Goal: Complete application form: Complete application form

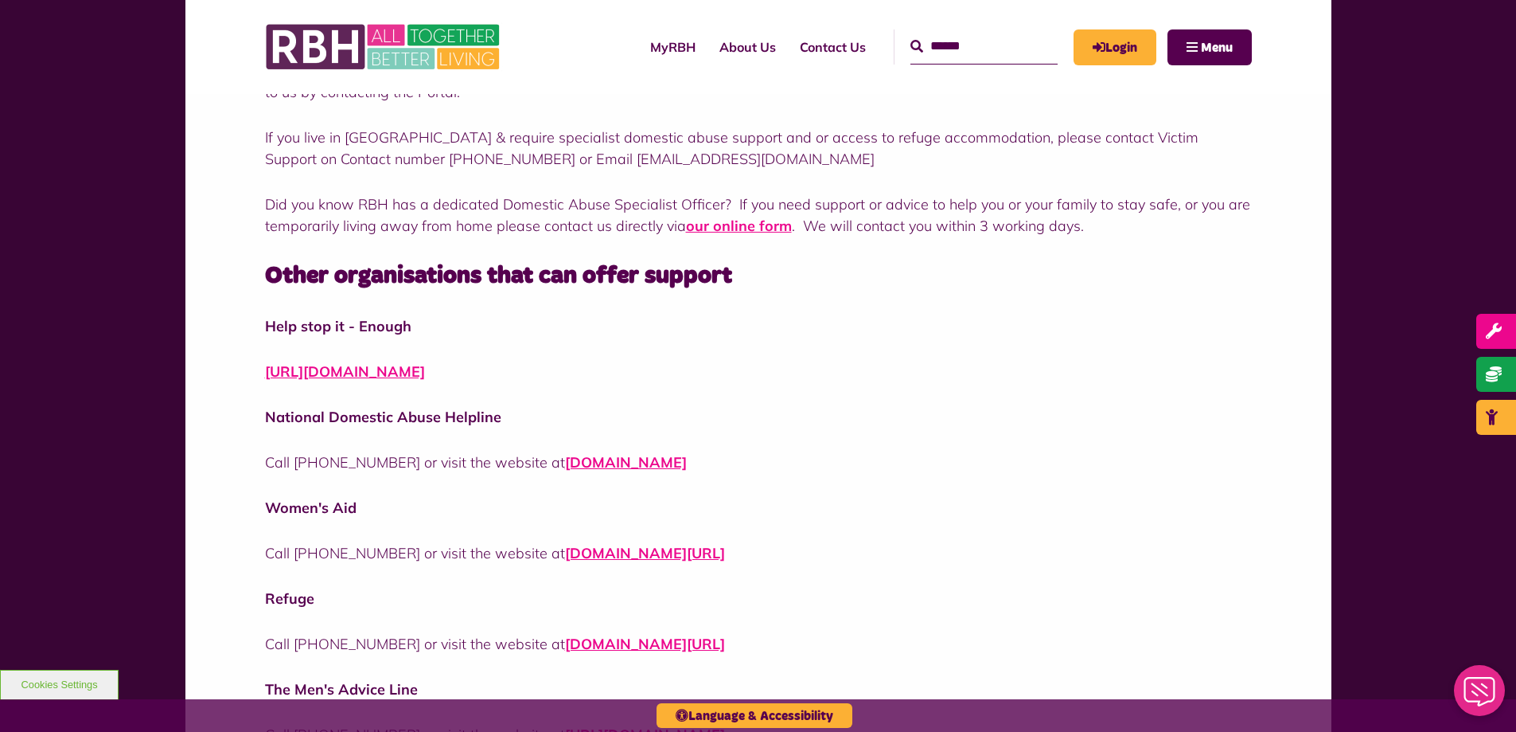
scroll to position [566, 0]
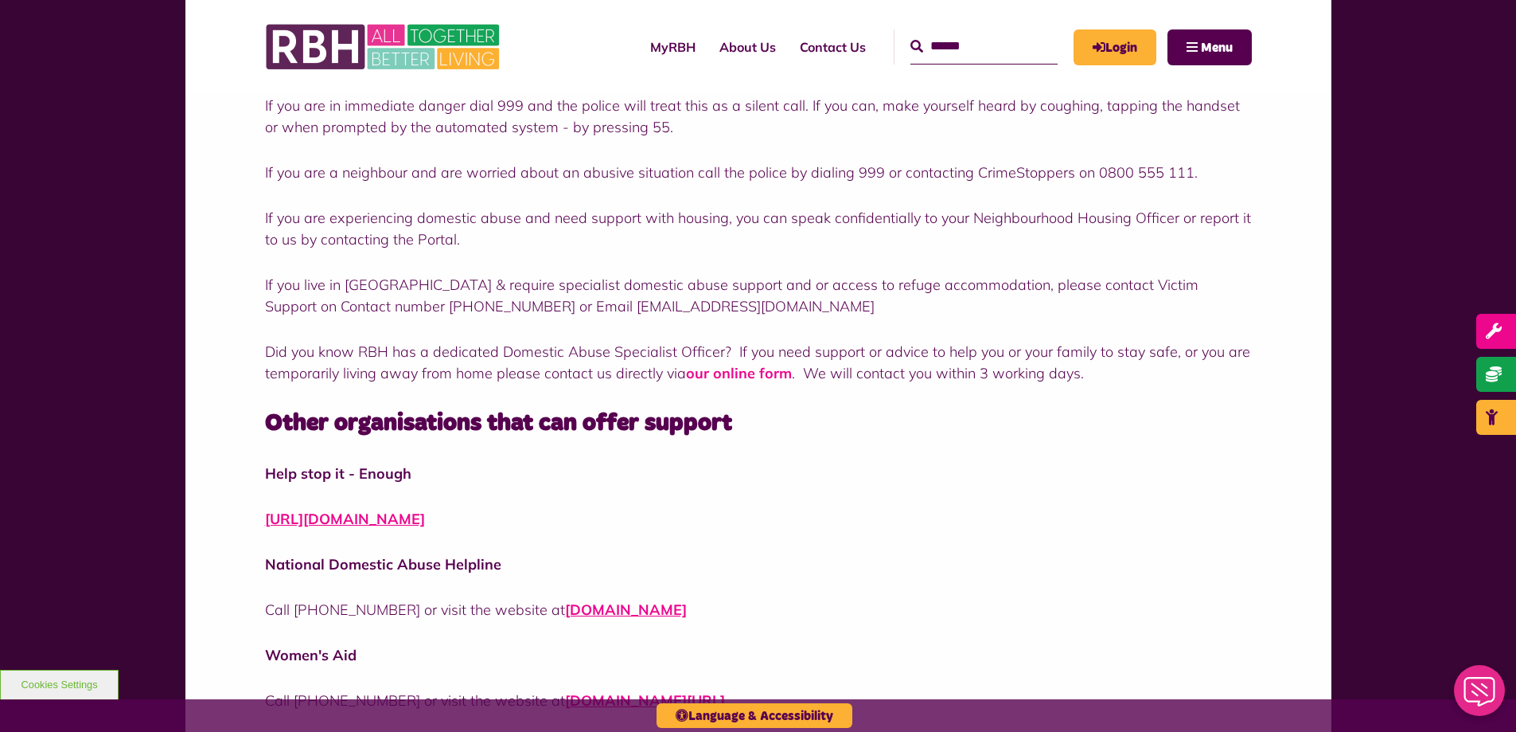
click at [703, 374] on link "our online form" at bounding box center [739, 373] width 106 height 18
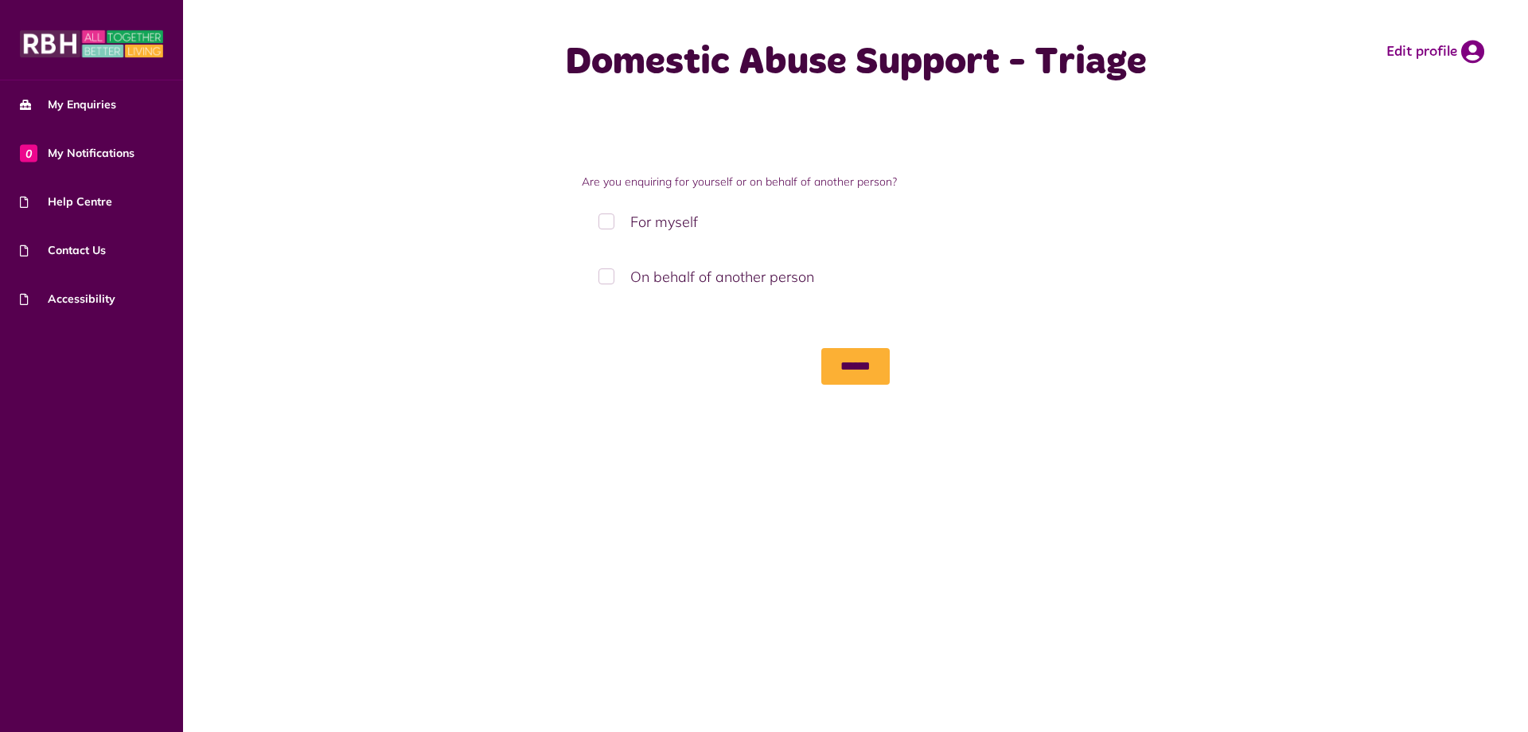
click at [612, 219] on label "For myself" at bounding box center [856, 221] width 548 height 47
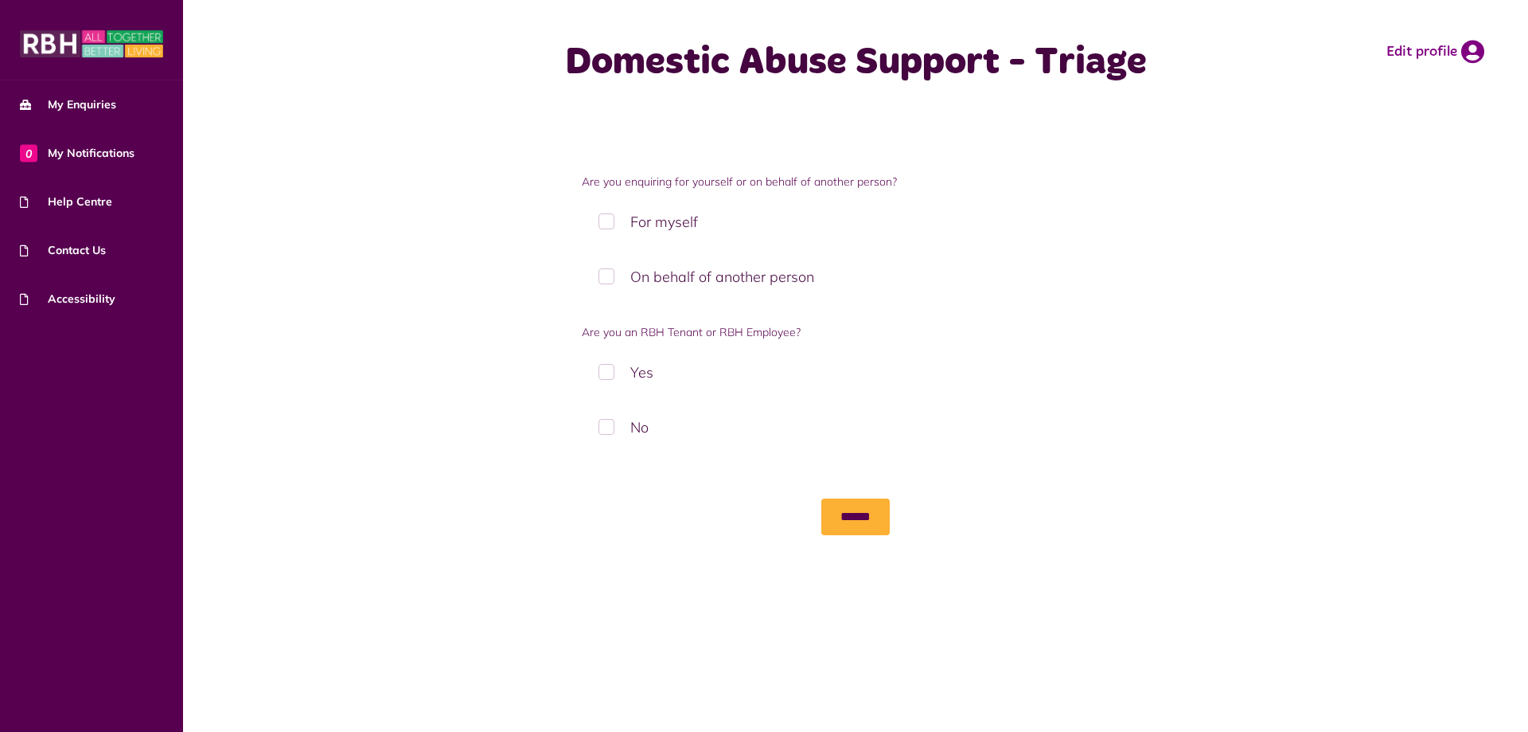
click at [606, 429] on label "No" at bounding box center [856, 427] width 548 height 47
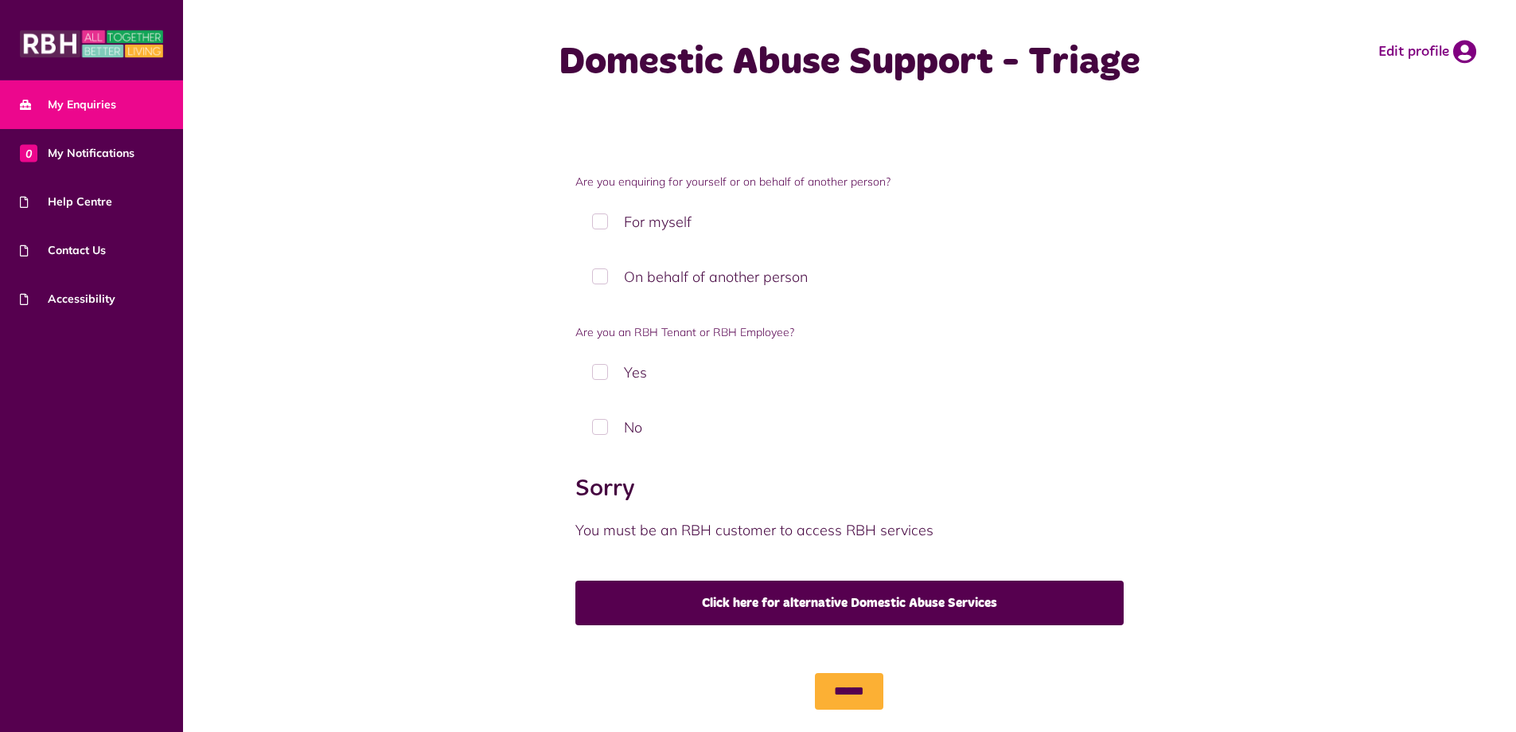
click at [104, 104] on span "My Enquiries" at bounding box center [68, 104] width 96 height 17
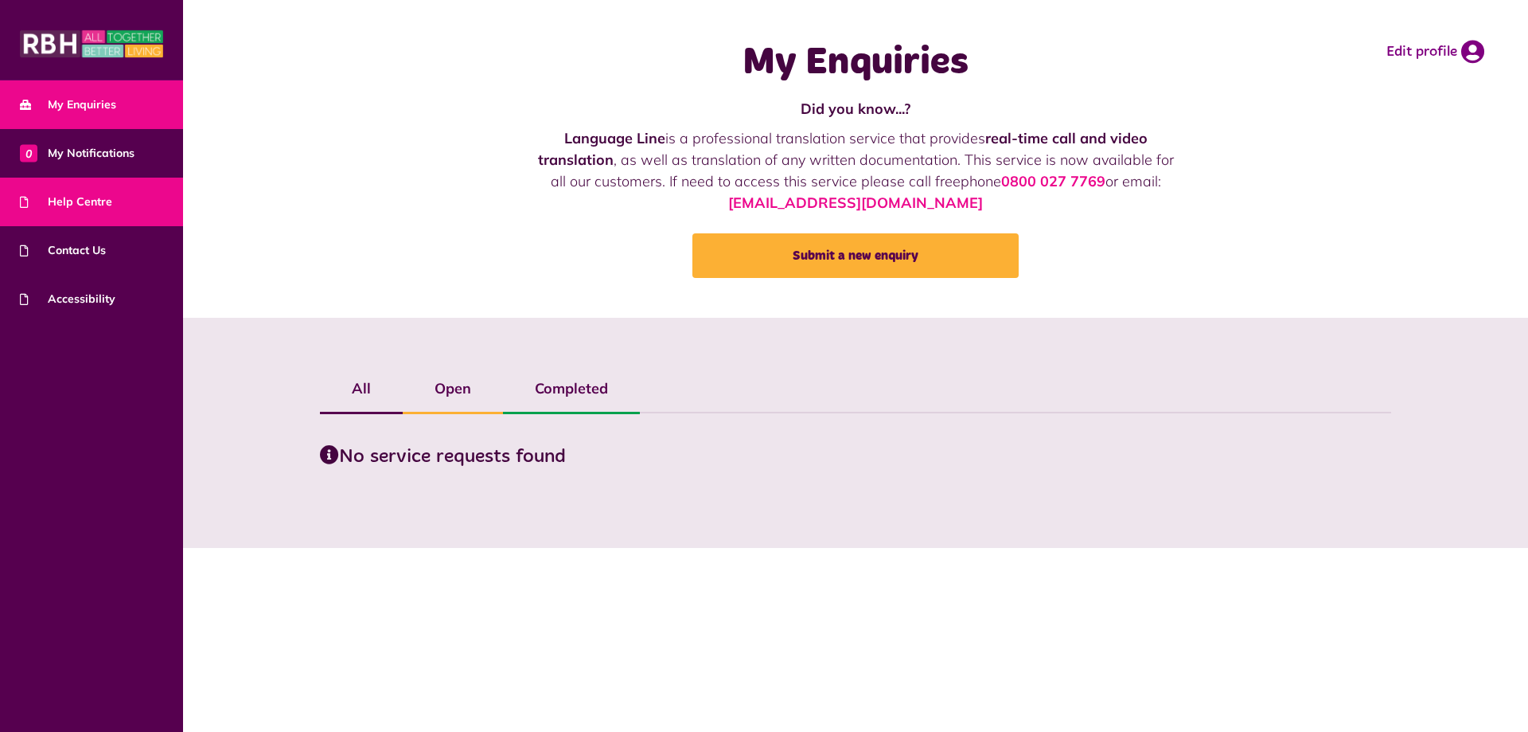
click at [121, 191] on link "Help Centre" at bounding box center [91, 202] width 183 height 49
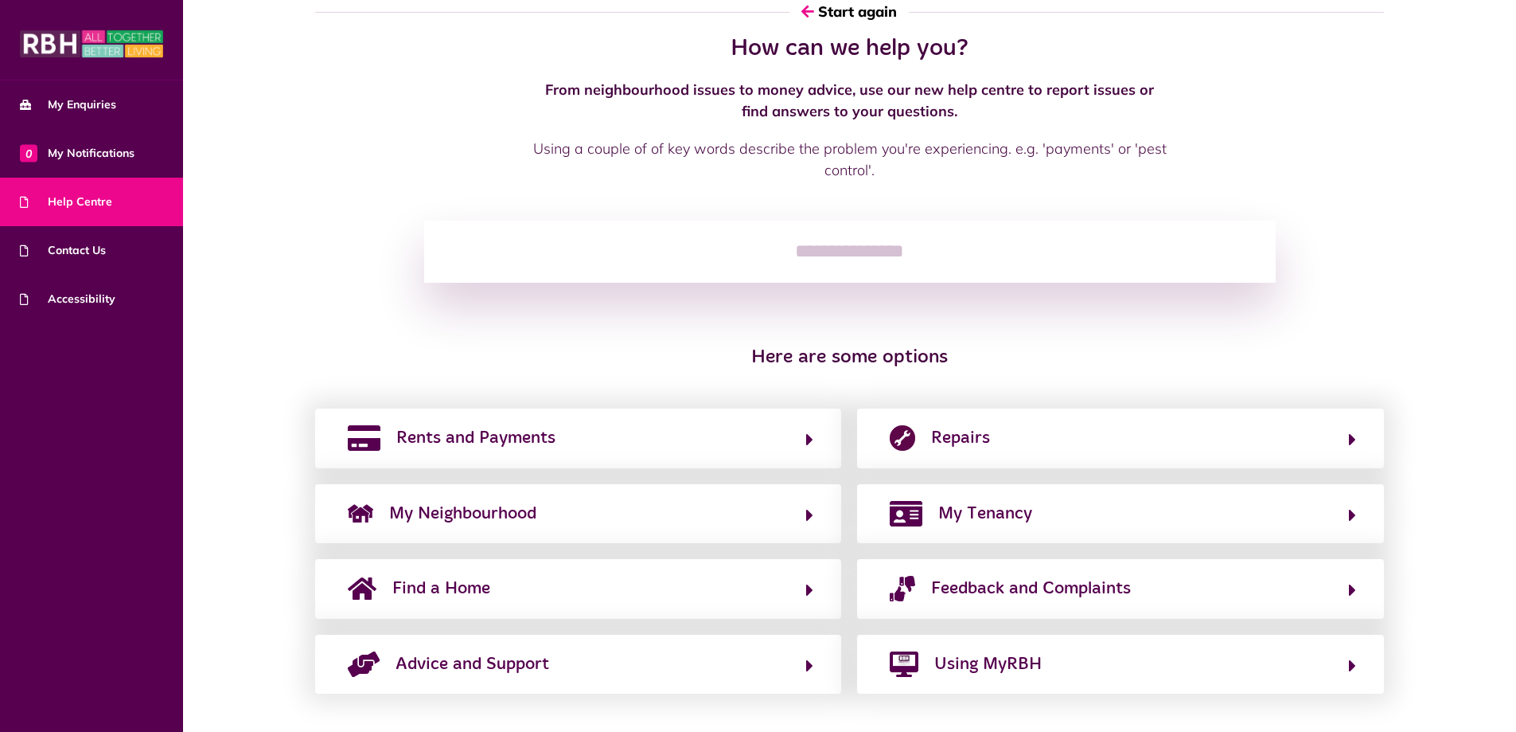
scroll to position [49, 0]
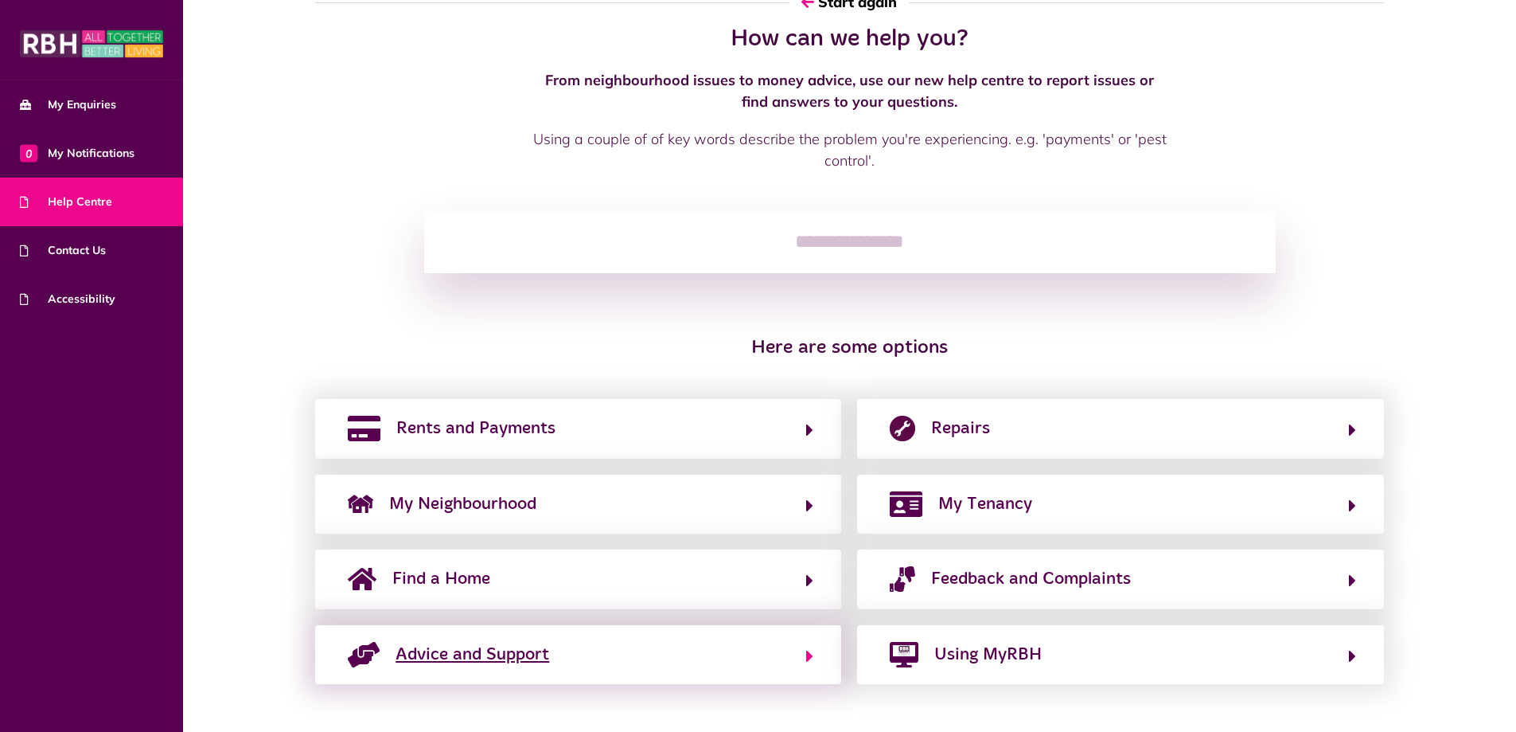
click at [528, 664] on span "Advice and Support" at bounding box center [473, 654] width 154 height 25
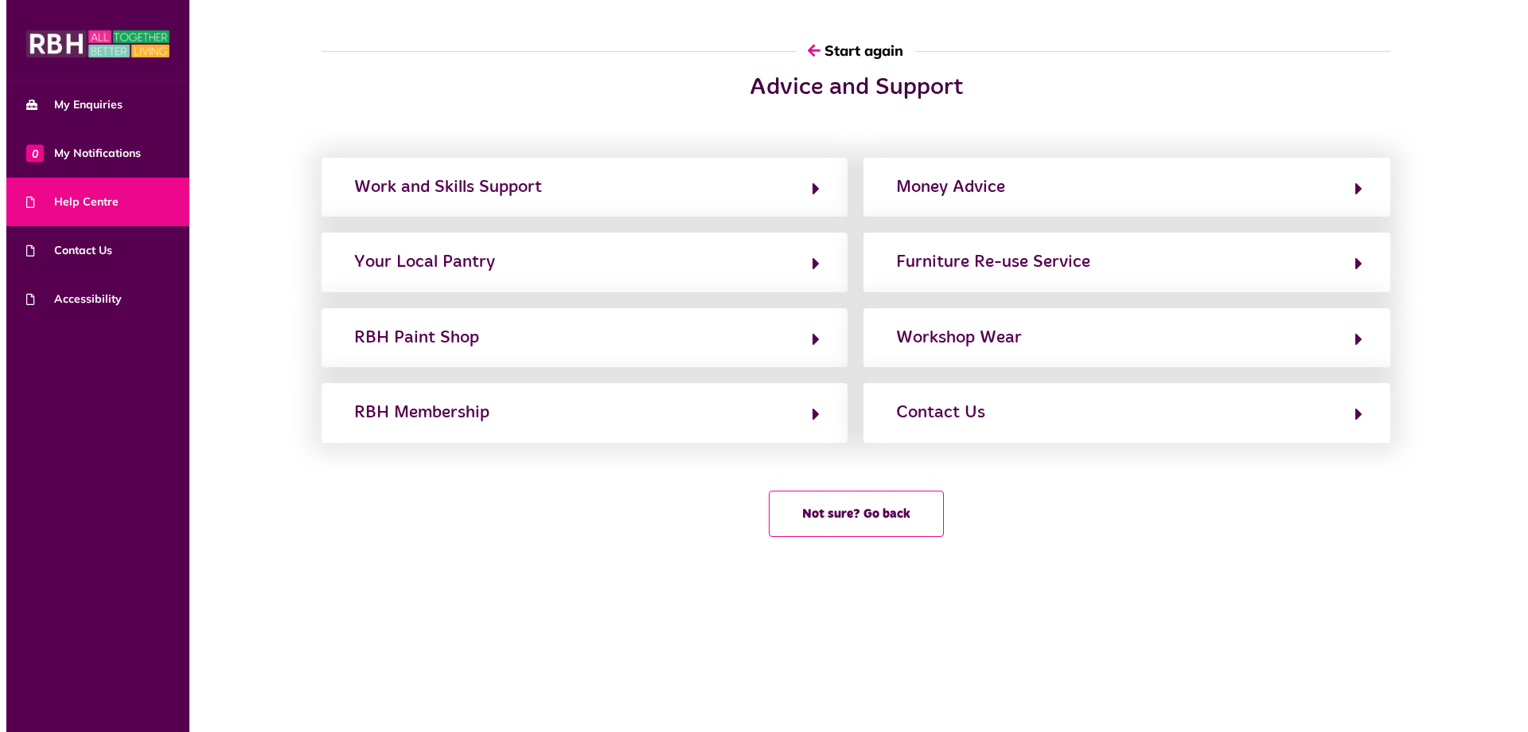
scroll to position [0, 0]
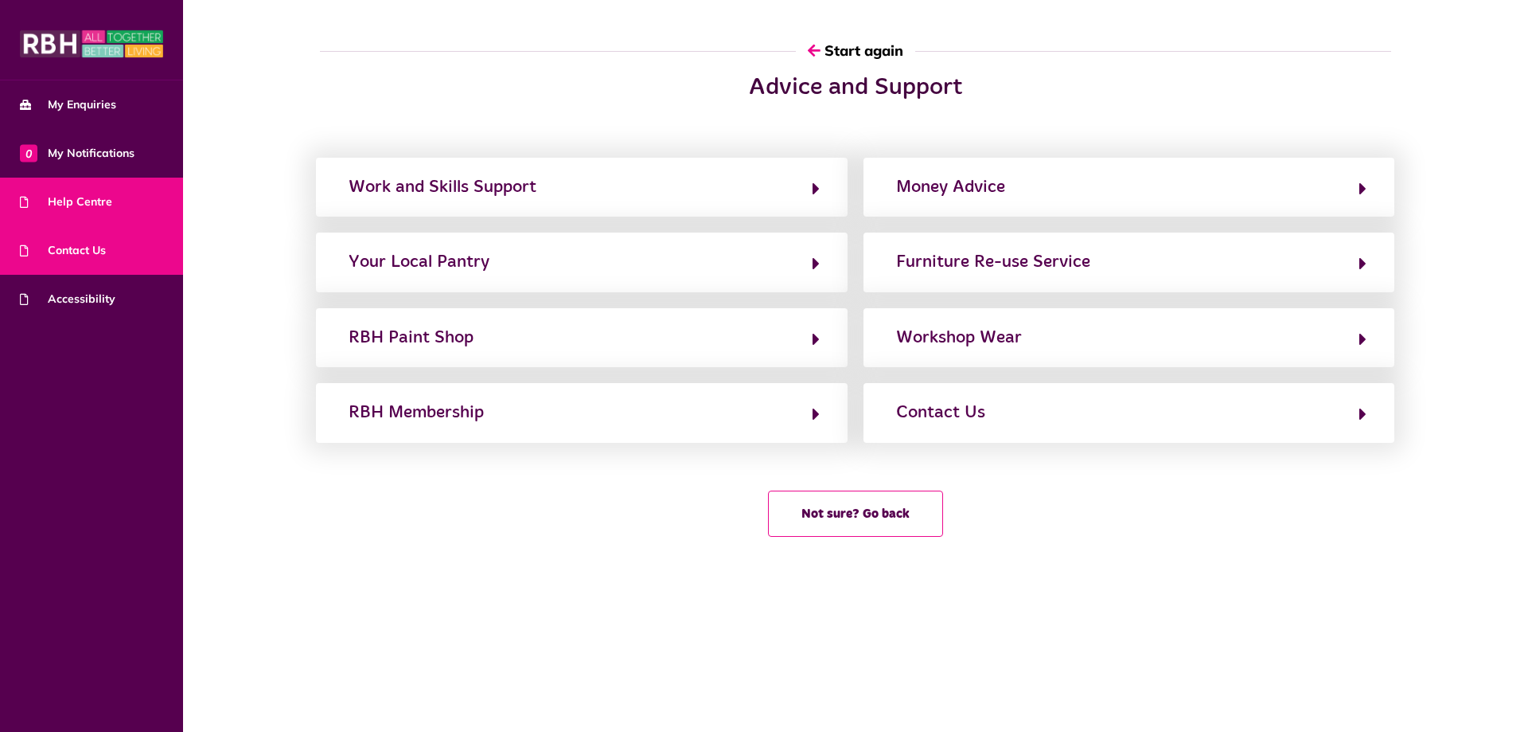
click at [83, 246] on span "Contact Us" at bounding box center [63, 250] width 86 height 17
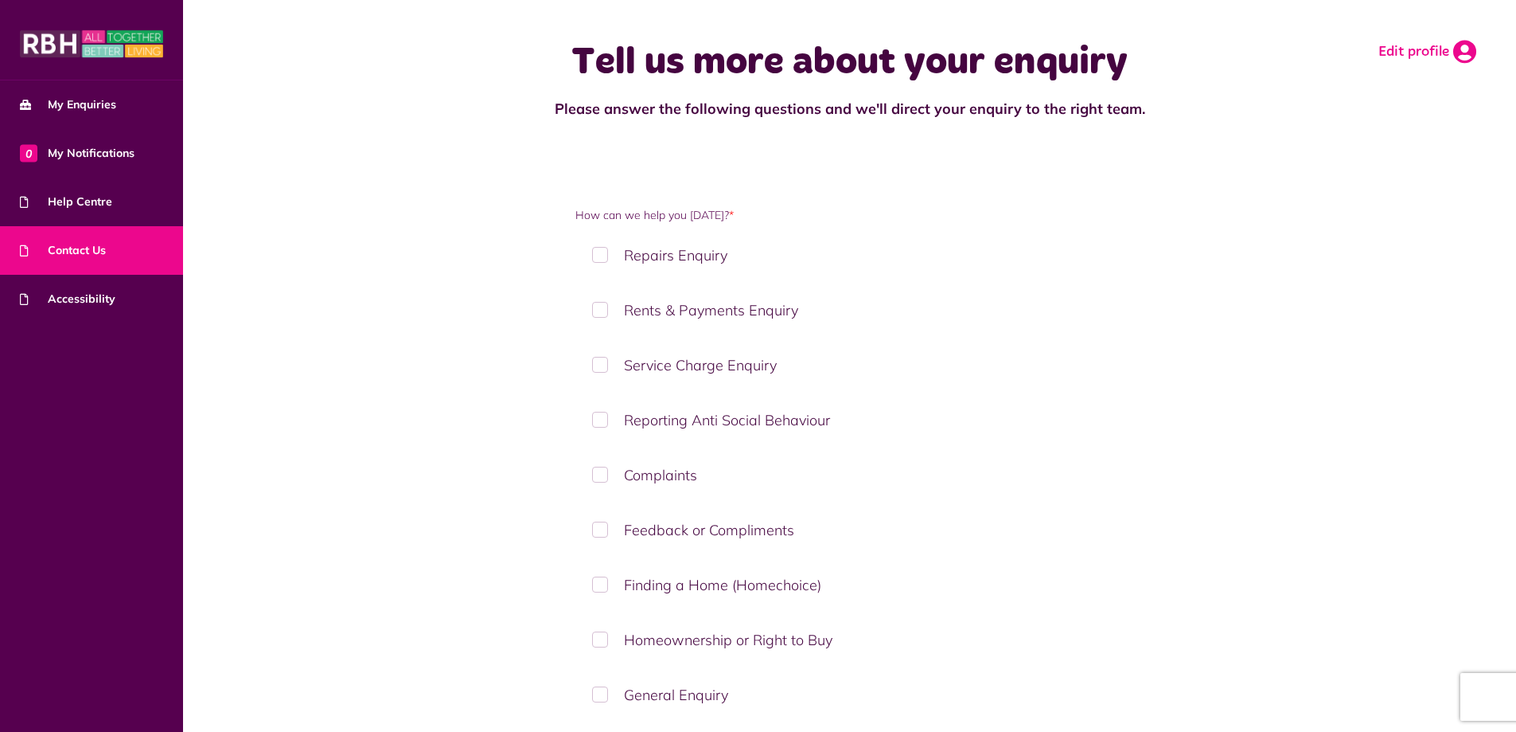
click at [1460, 47] on icon at bounding box center [1465, 52] width 23 height 24
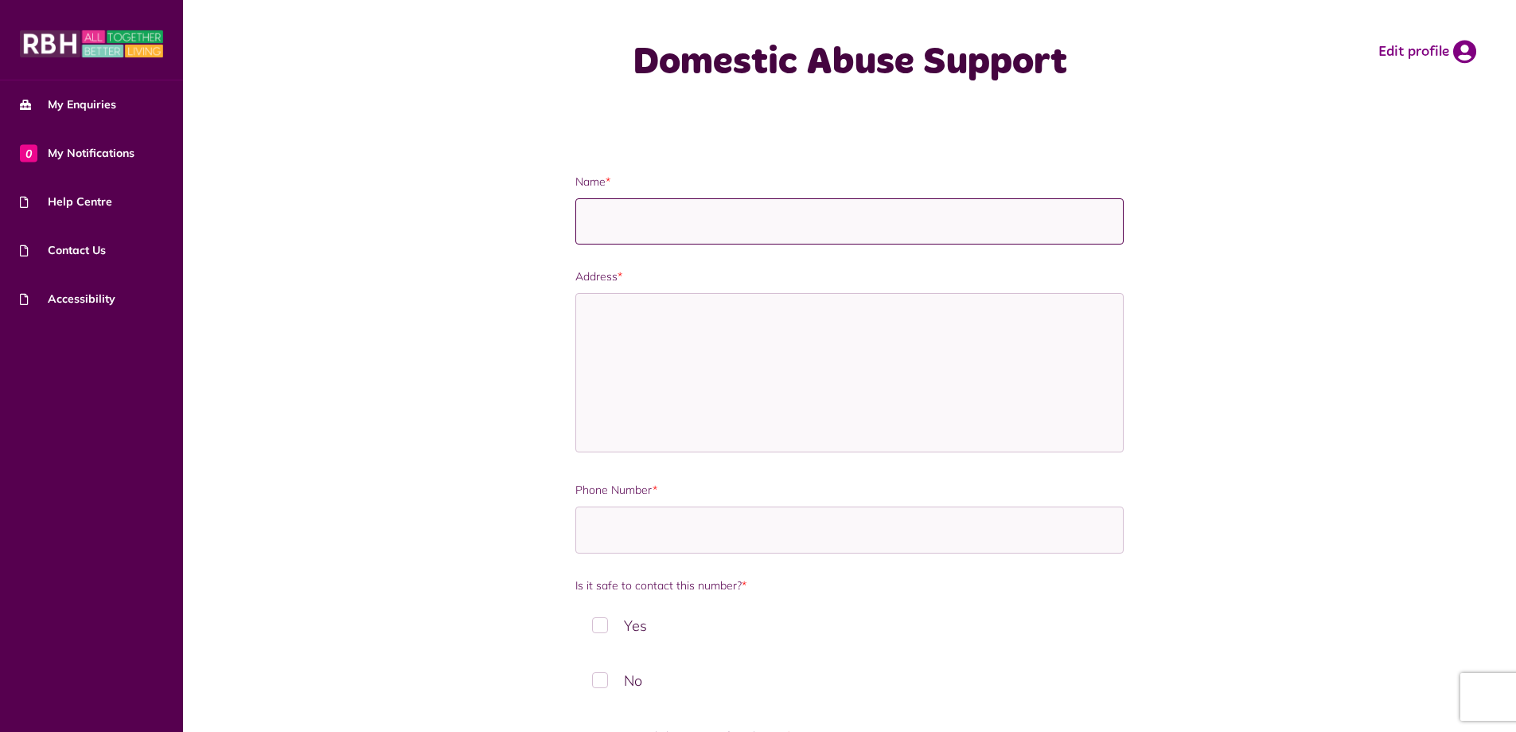
click at [658, 212] on input "Name *" at bounding box center [850, 221] width 548 height 47
type input "**********"
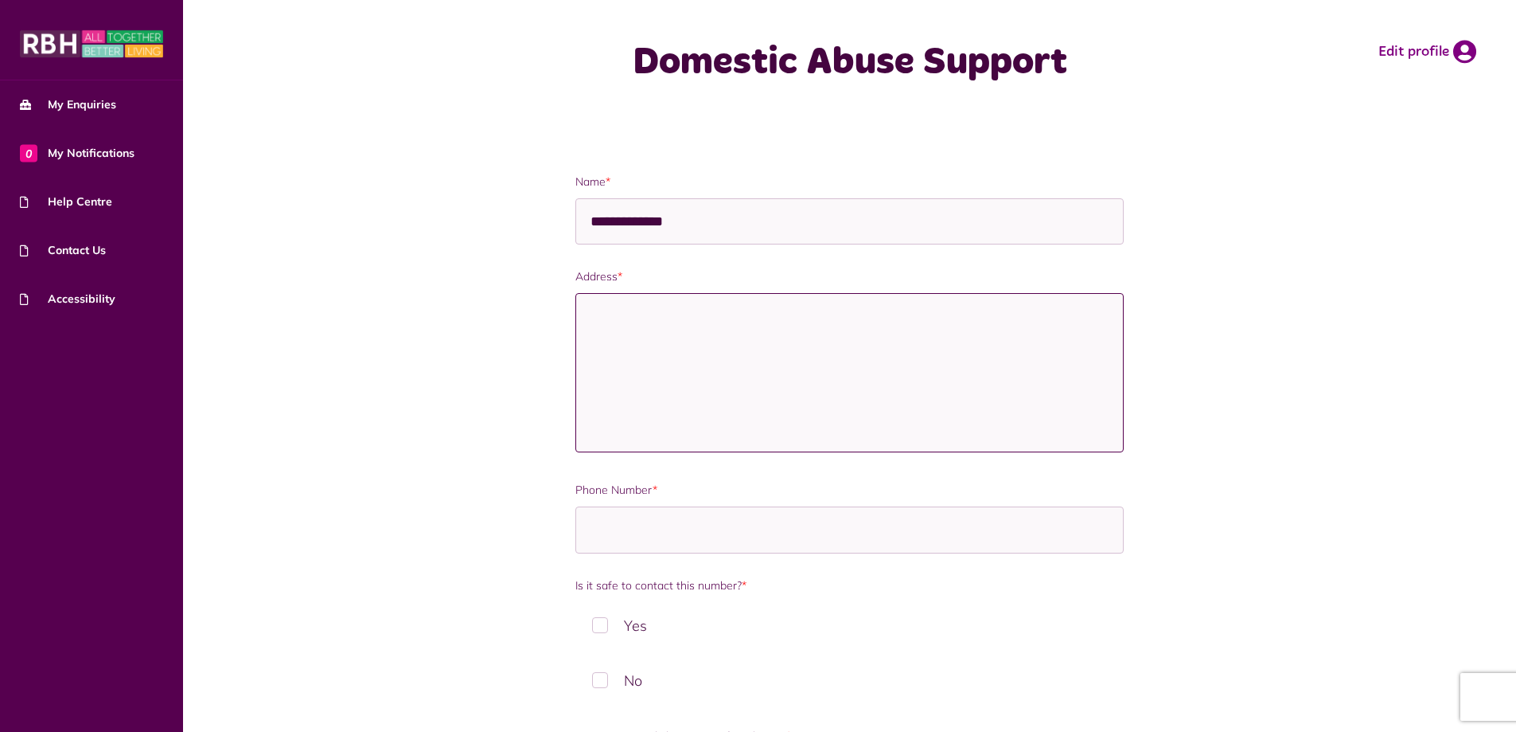
type textarea "**********"
type input "**********"
click at [918, 319] on textarea "**********" at bounding box center [850, 372] width 548 height 159
type textarea "**********"
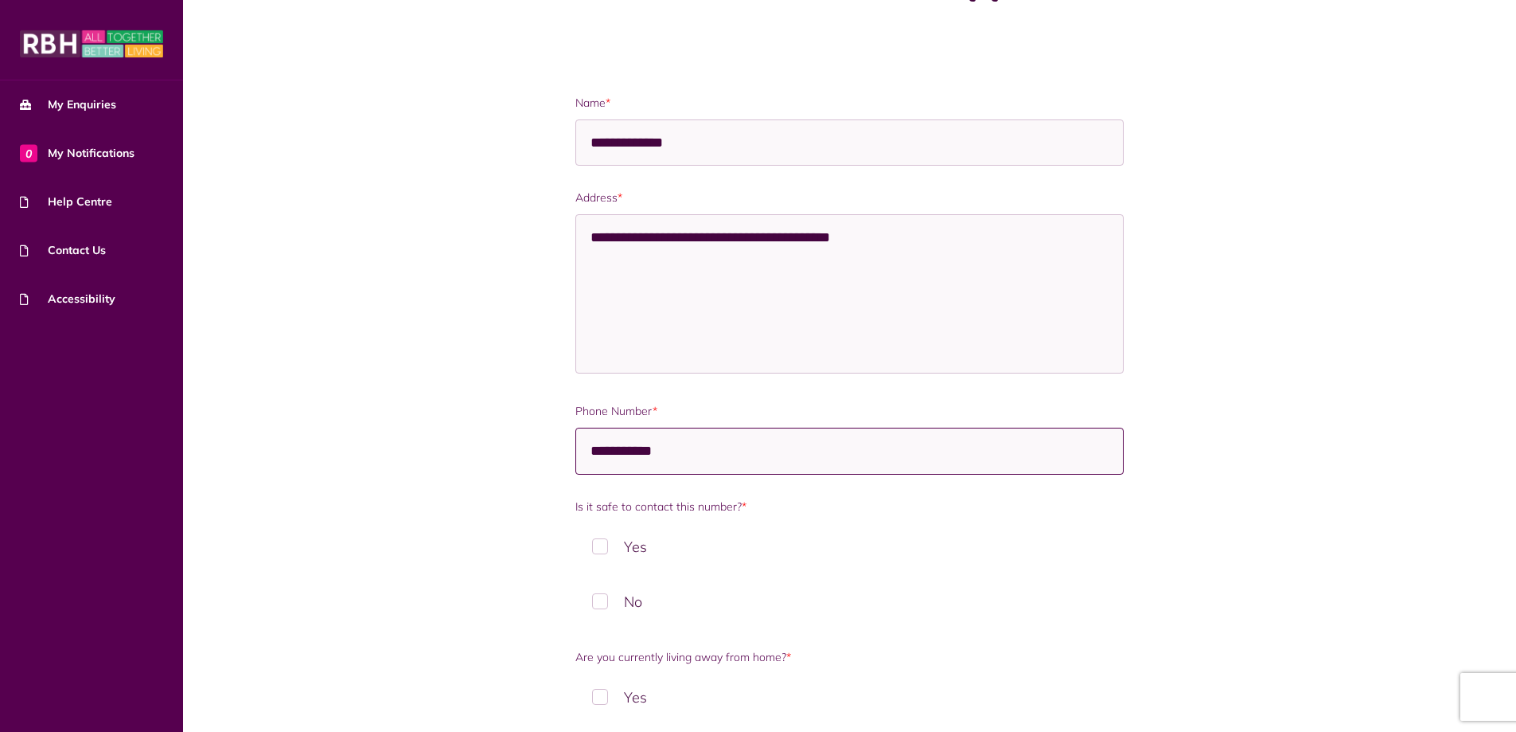
scroll to position [239, 0]
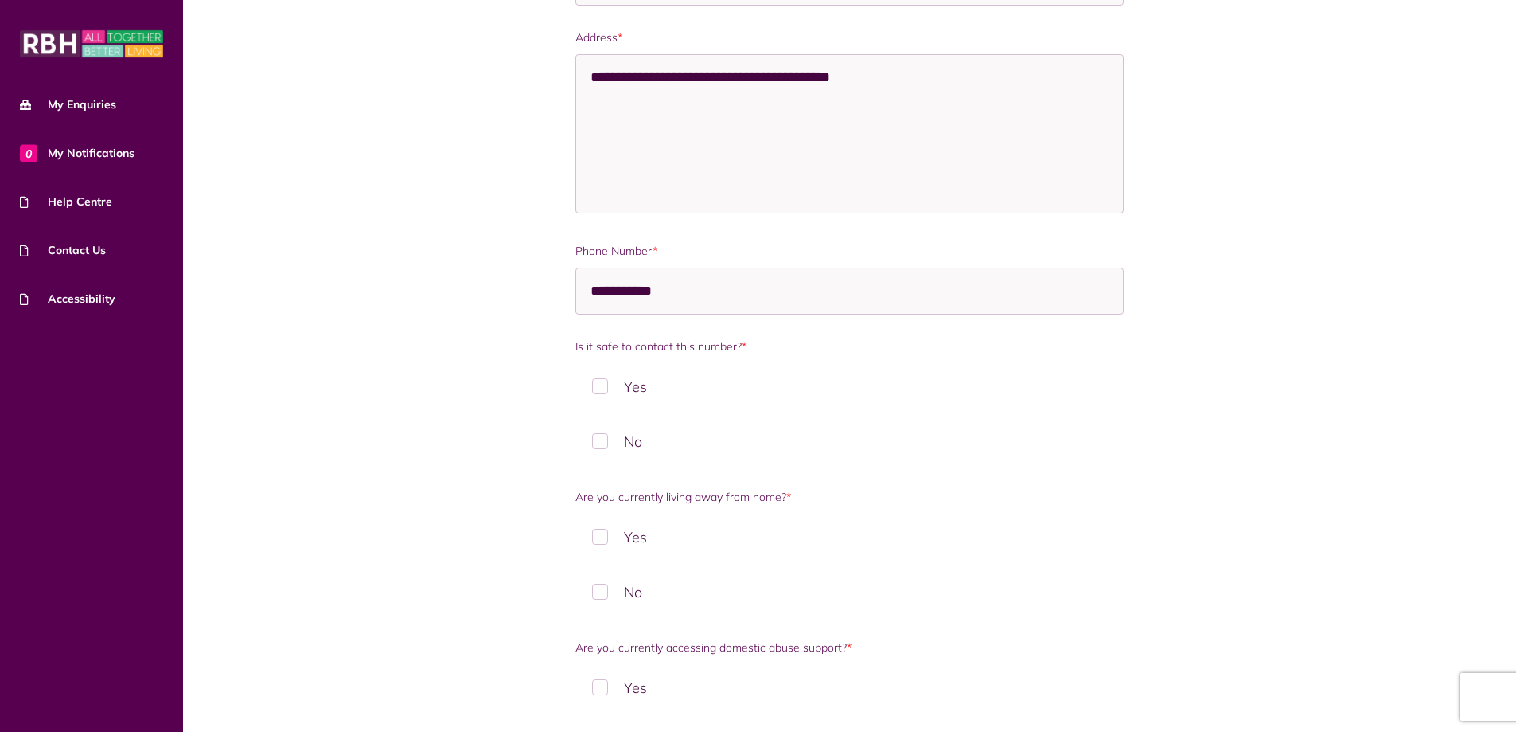
click at [600, 387] on label "Yes" at bounding box center [850, 386] width 548 height 47
drag, startPoint x: 598, startPoint y: 598, endPoint x: 637, endPoint y: 596, distance: 39.0
click at [603, 599] on label "No" at bounding box center [850, 591] width 548 height 47
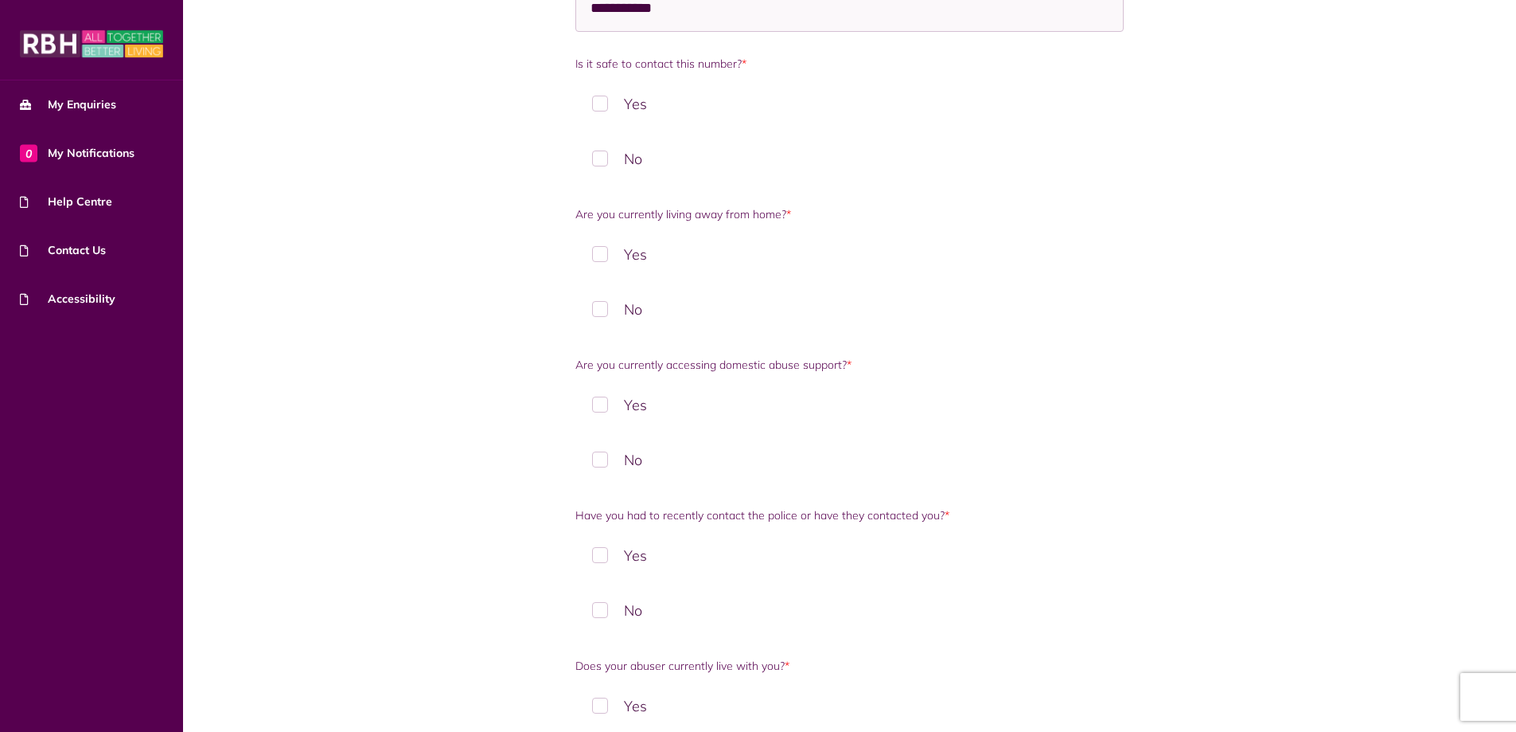
scroll to position [557, 0]
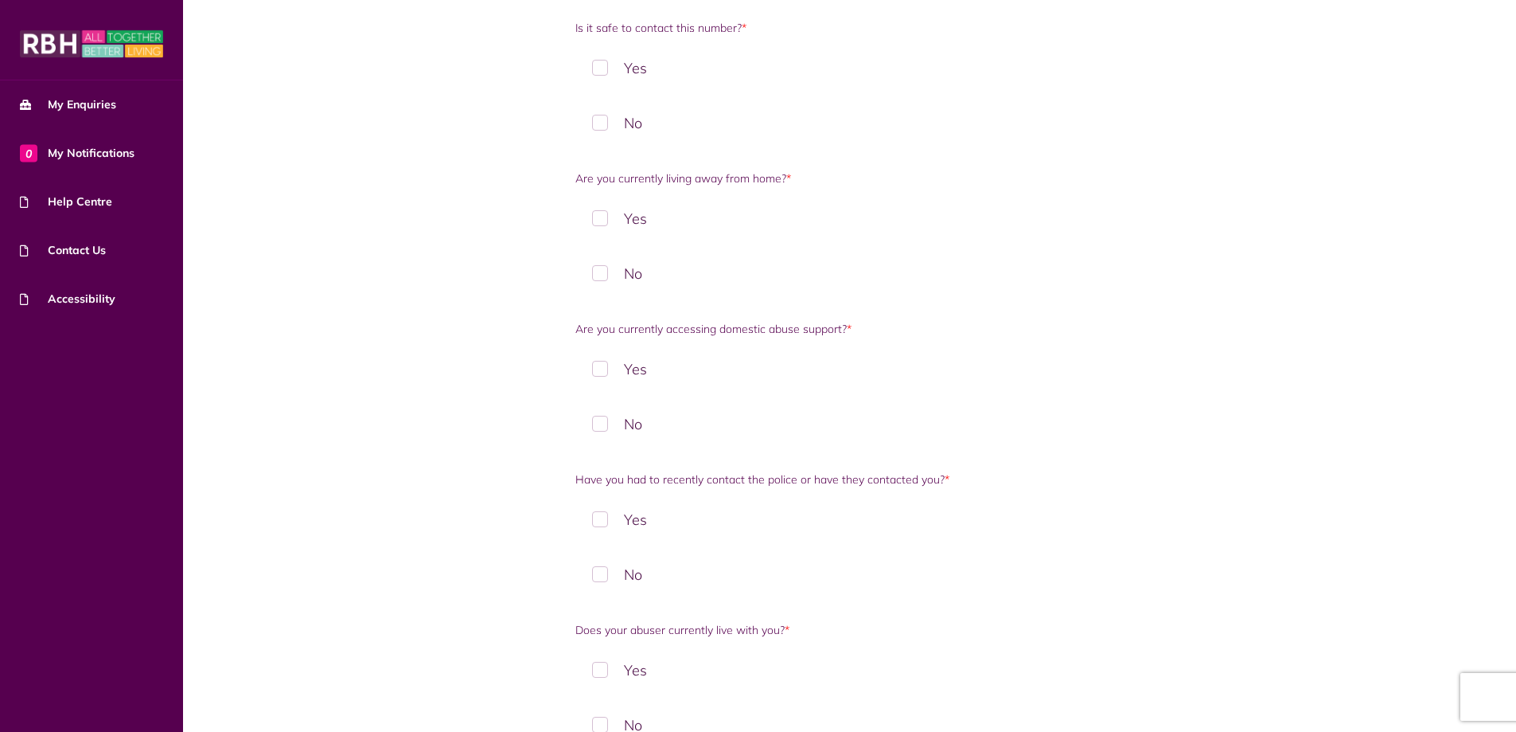
click at [597, 423] on label "No" at bounding box center [850, 423] width 548 height 47
click at [607, 571] on label "No" at bounding box center [850, 574] width 548 height 47
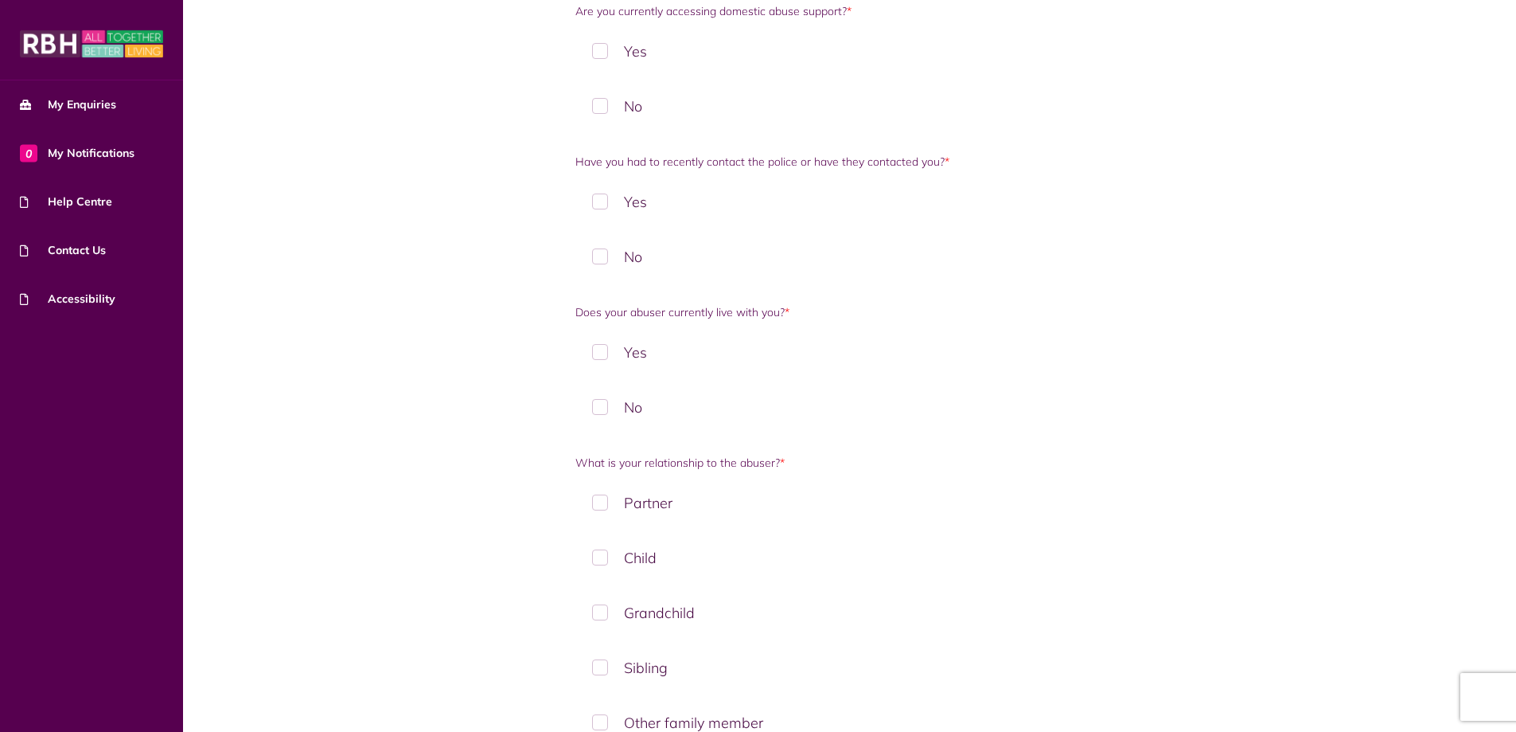
scroll to position [876, 0]
click at [599, 410] on label "No" at bounding box center [850, 406] width 548 height 47
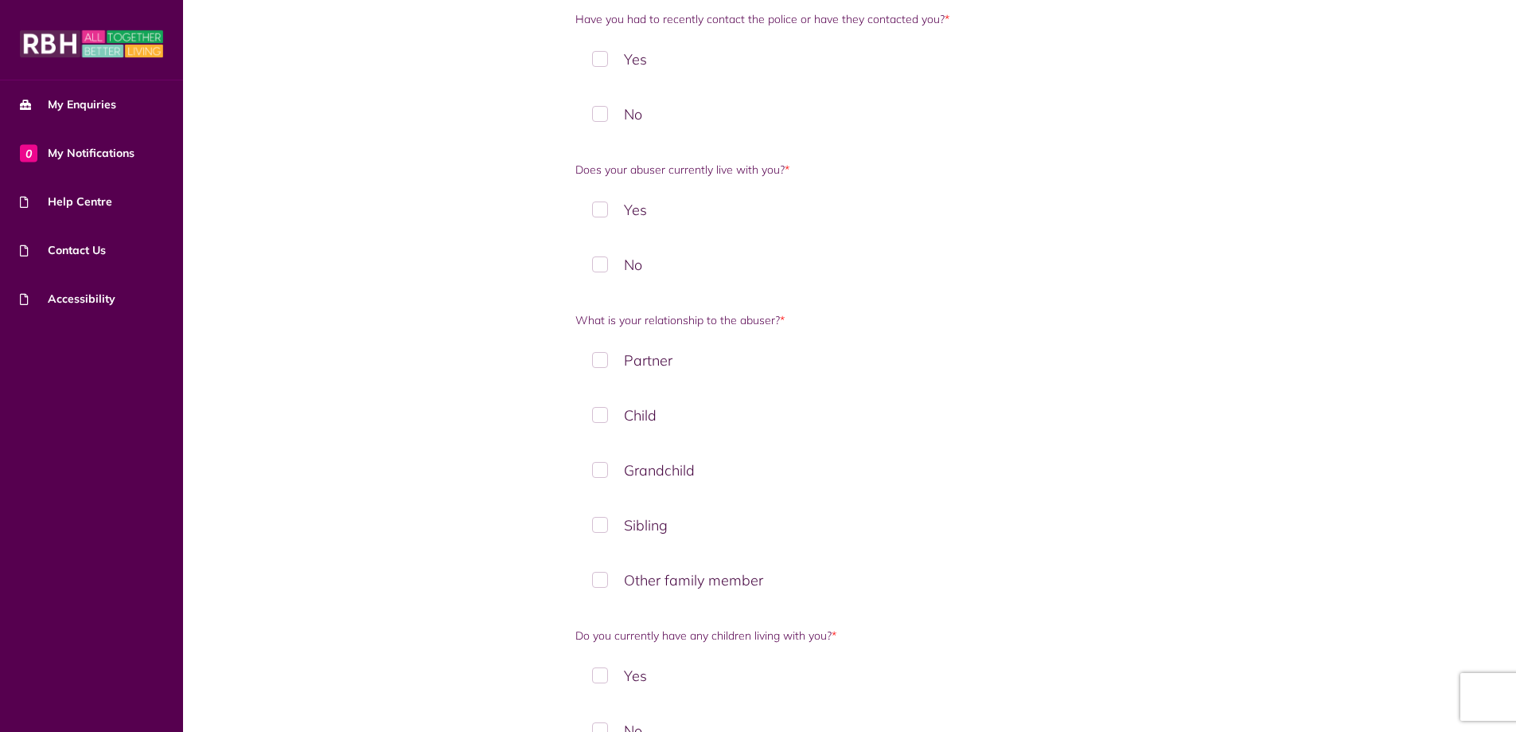
scroll to position [1035, 0]
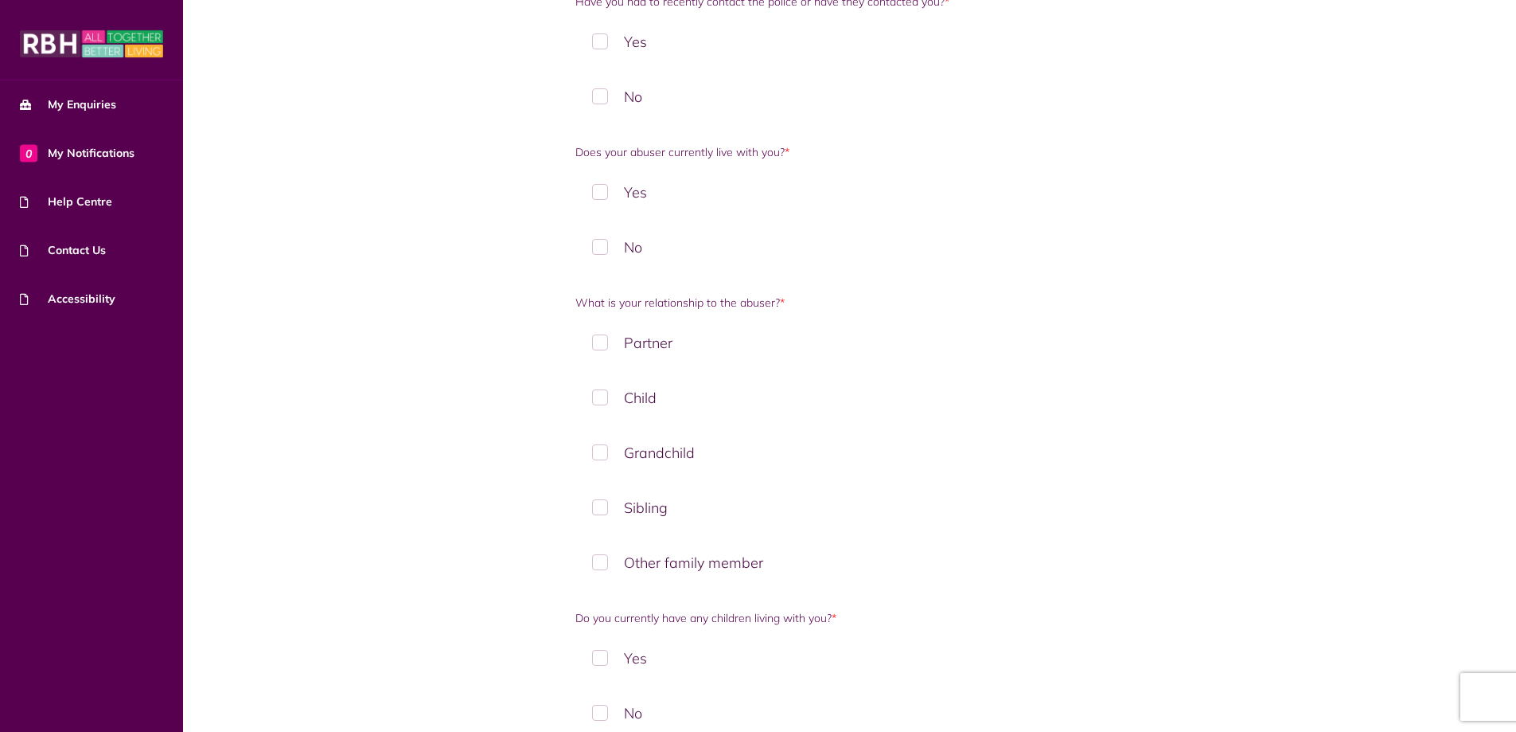
click at [603, 345] on label "Partner" at bounding box center [850, 342] width 548 height 47
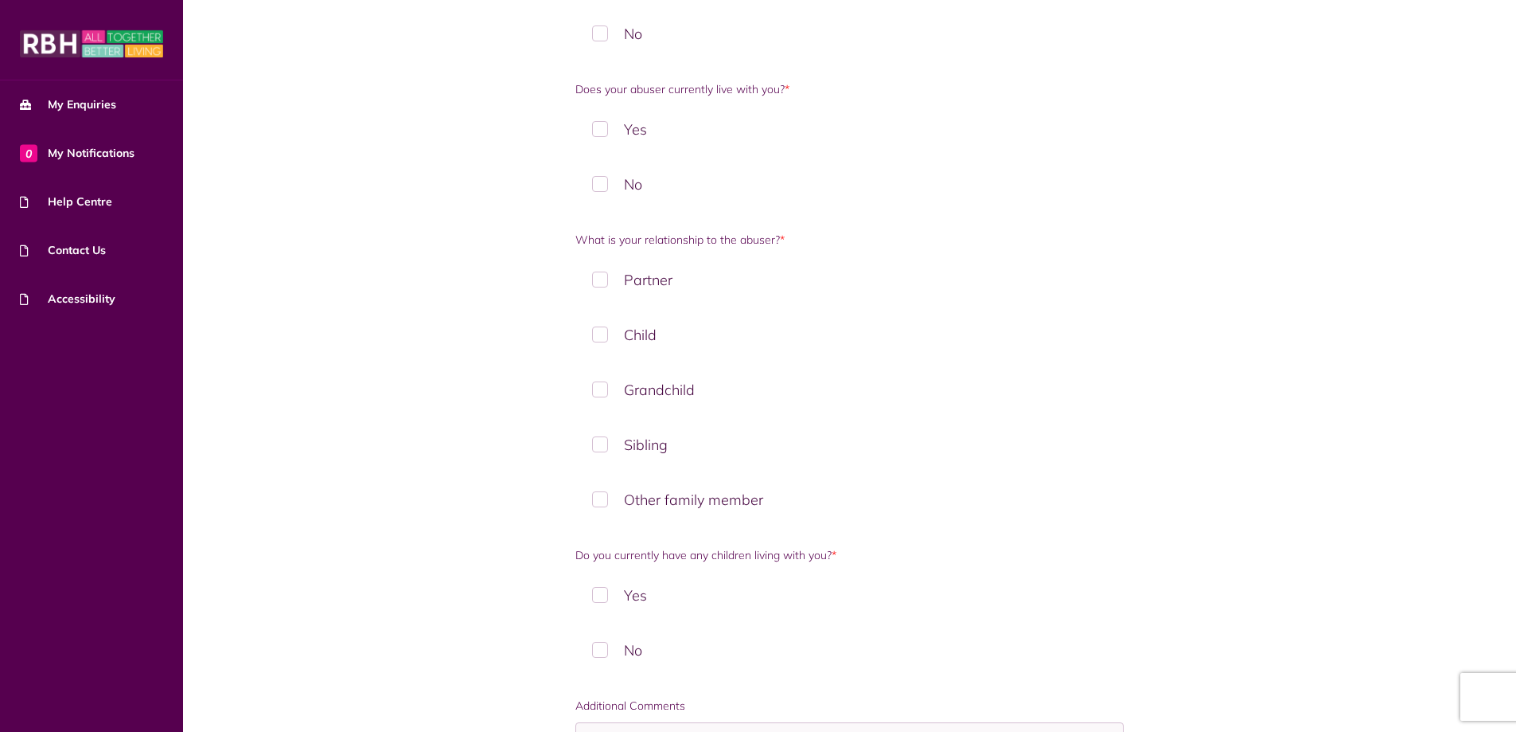
scroll to position [1274, 0]
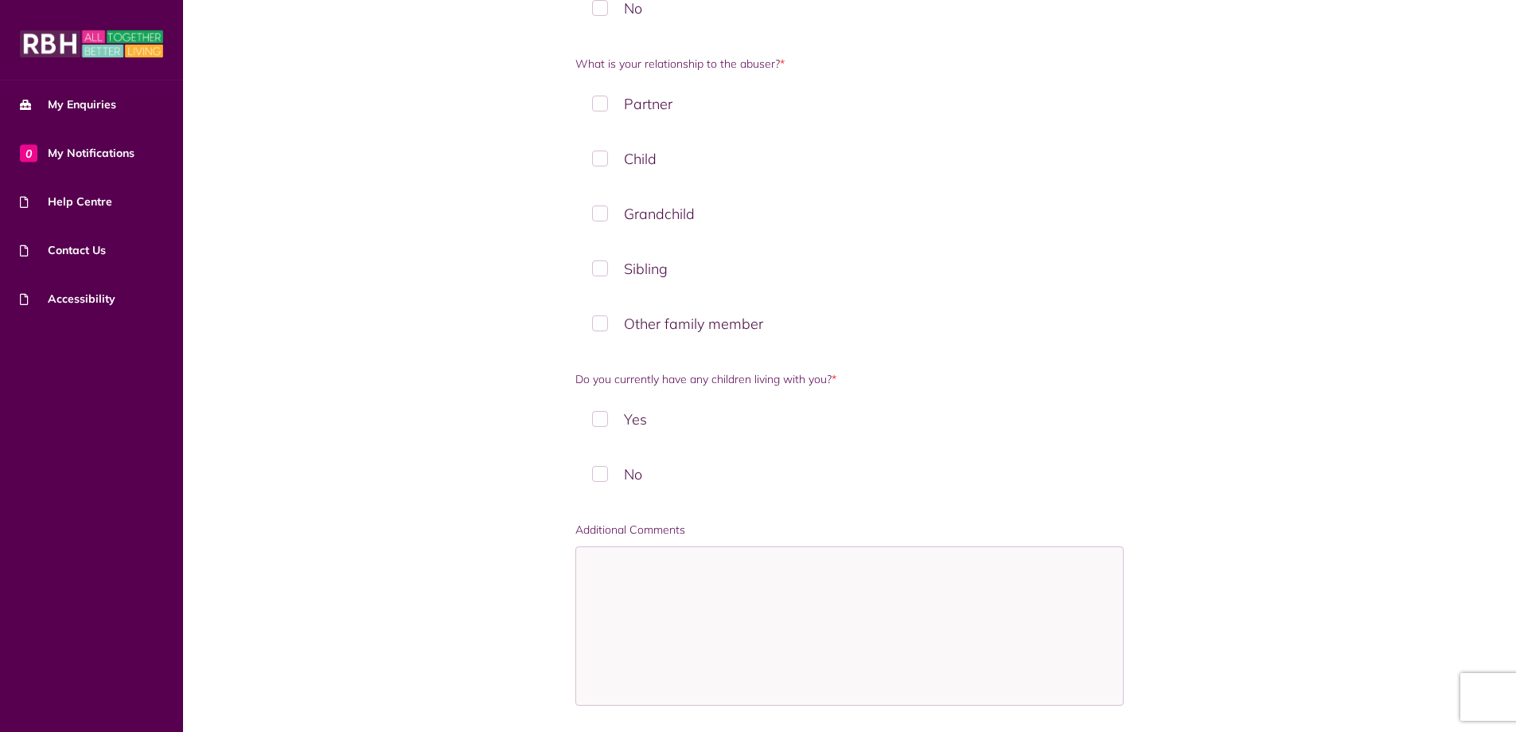
click at [607, 477] on label "No" at bounding box center [850, 474] width 548 height 47
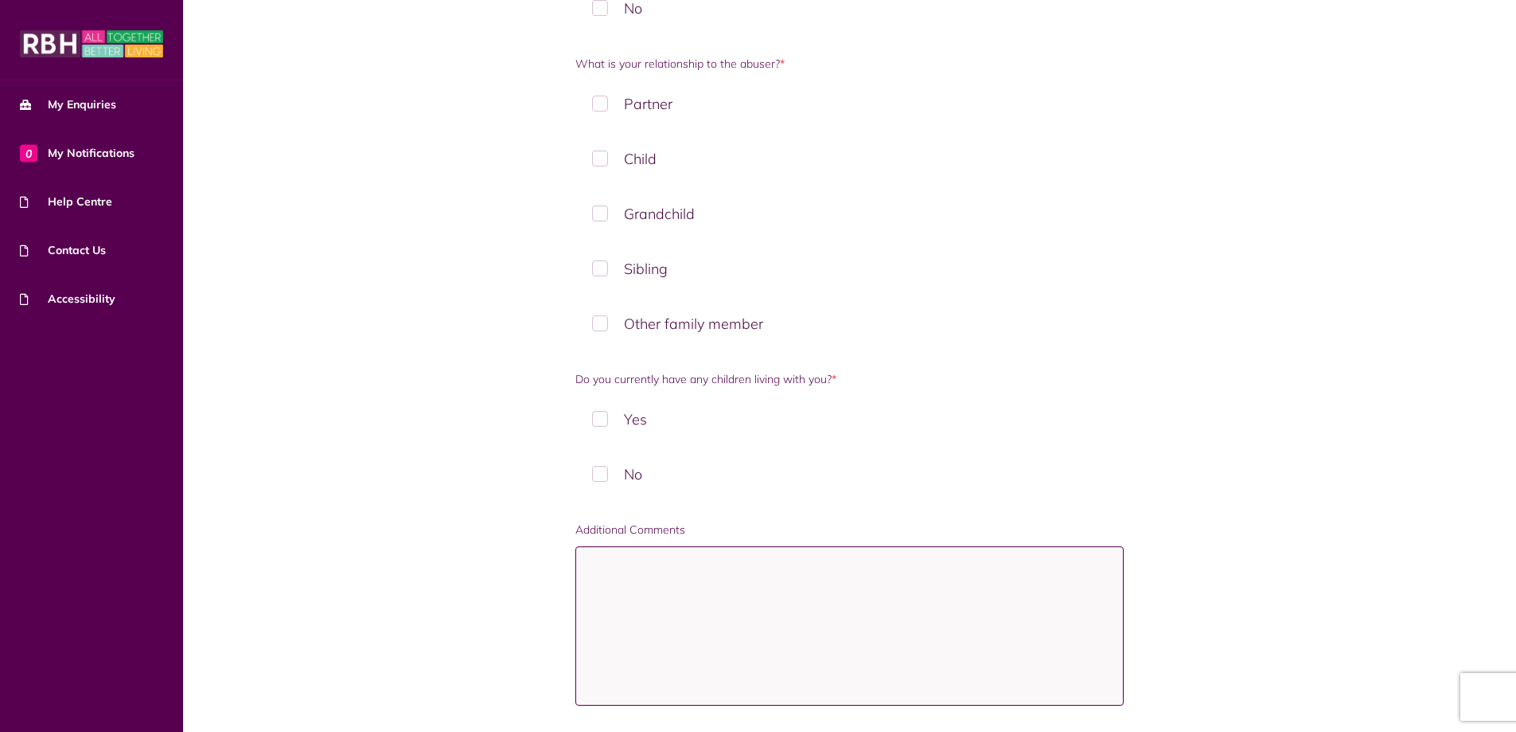
click at [740, 595] on textarea "Additional Comments" at bounding box center [850, 625] width 548 height 159
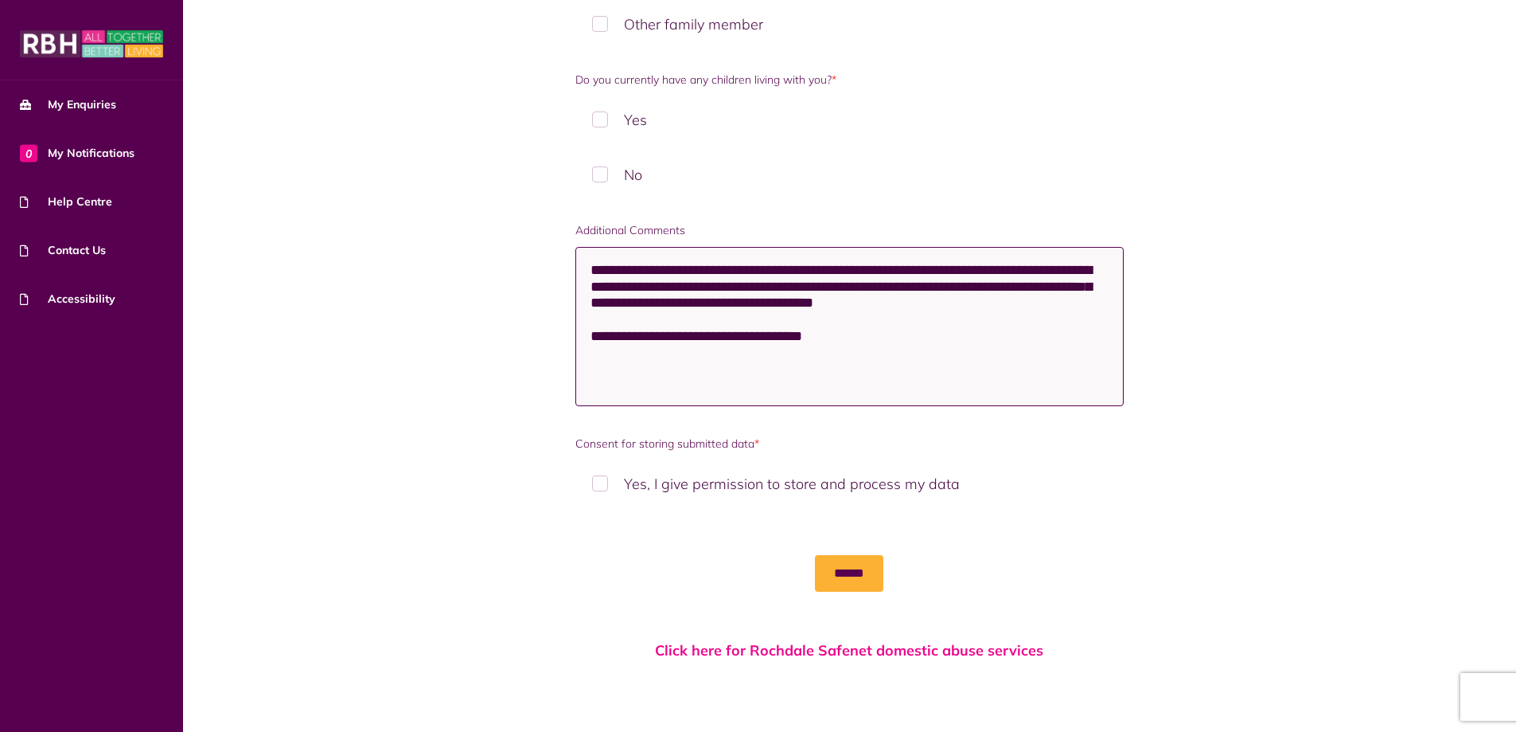
scroll to position [1574, 0]
click at [599, 483] on label "Yes, I give permission to store and process my data" at bounding box center [850, 482] width 548 height 47
click at [860, 341] on textarea "**********" at bounding box center [850, 325] width 548 height 159
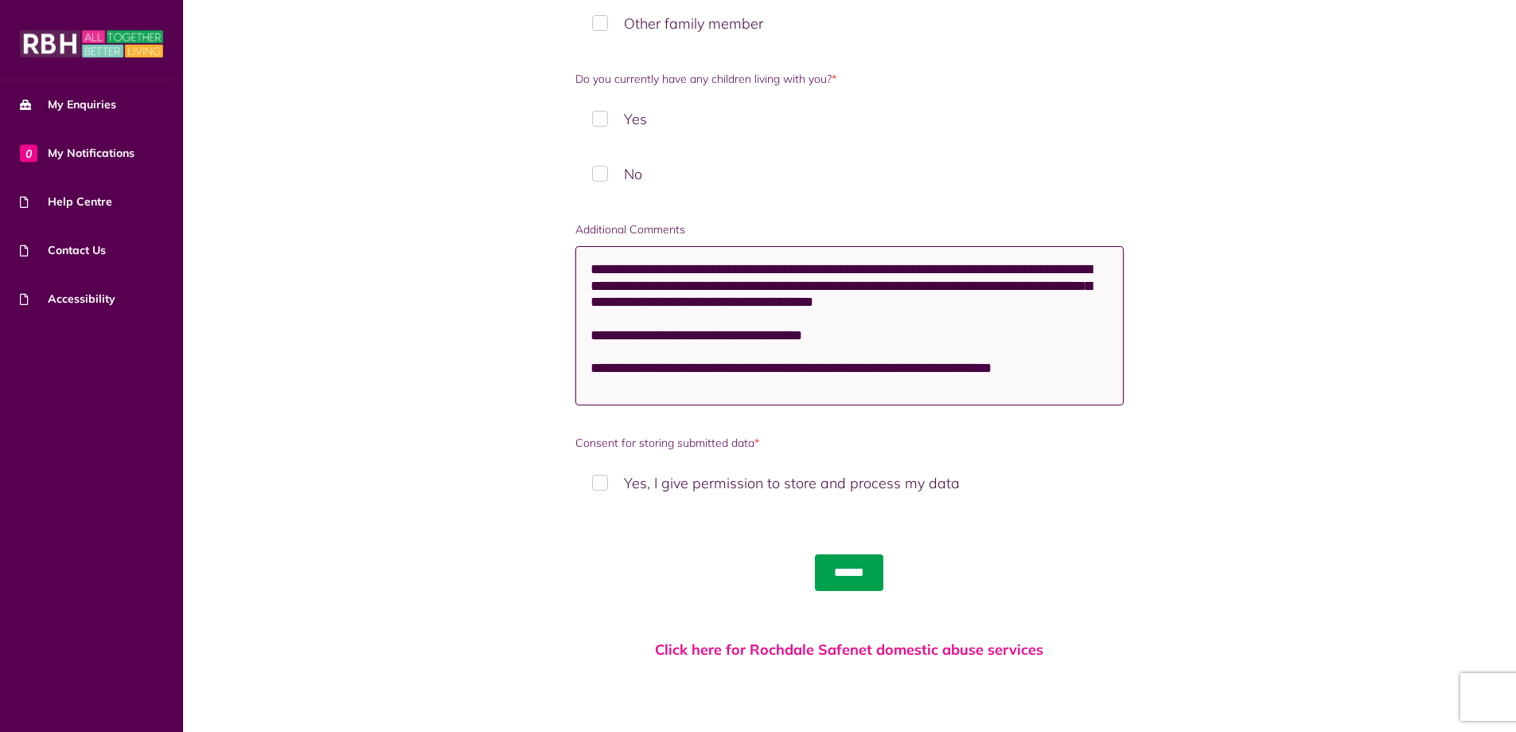
type textarea "**********"
click at [861, 579] on input "******" at bounding box center [849, 572] width 68 height 37
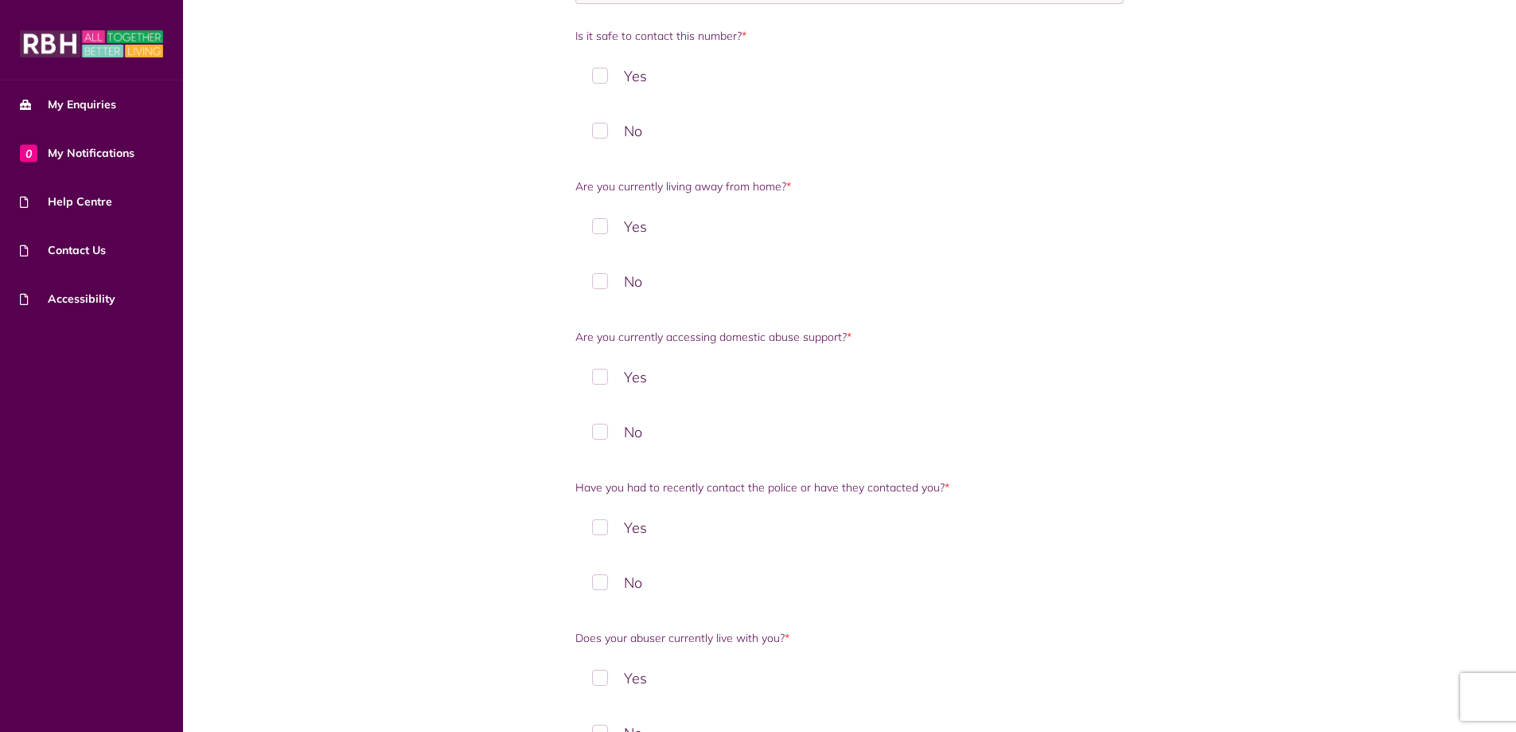
scroll to position [716, 0]
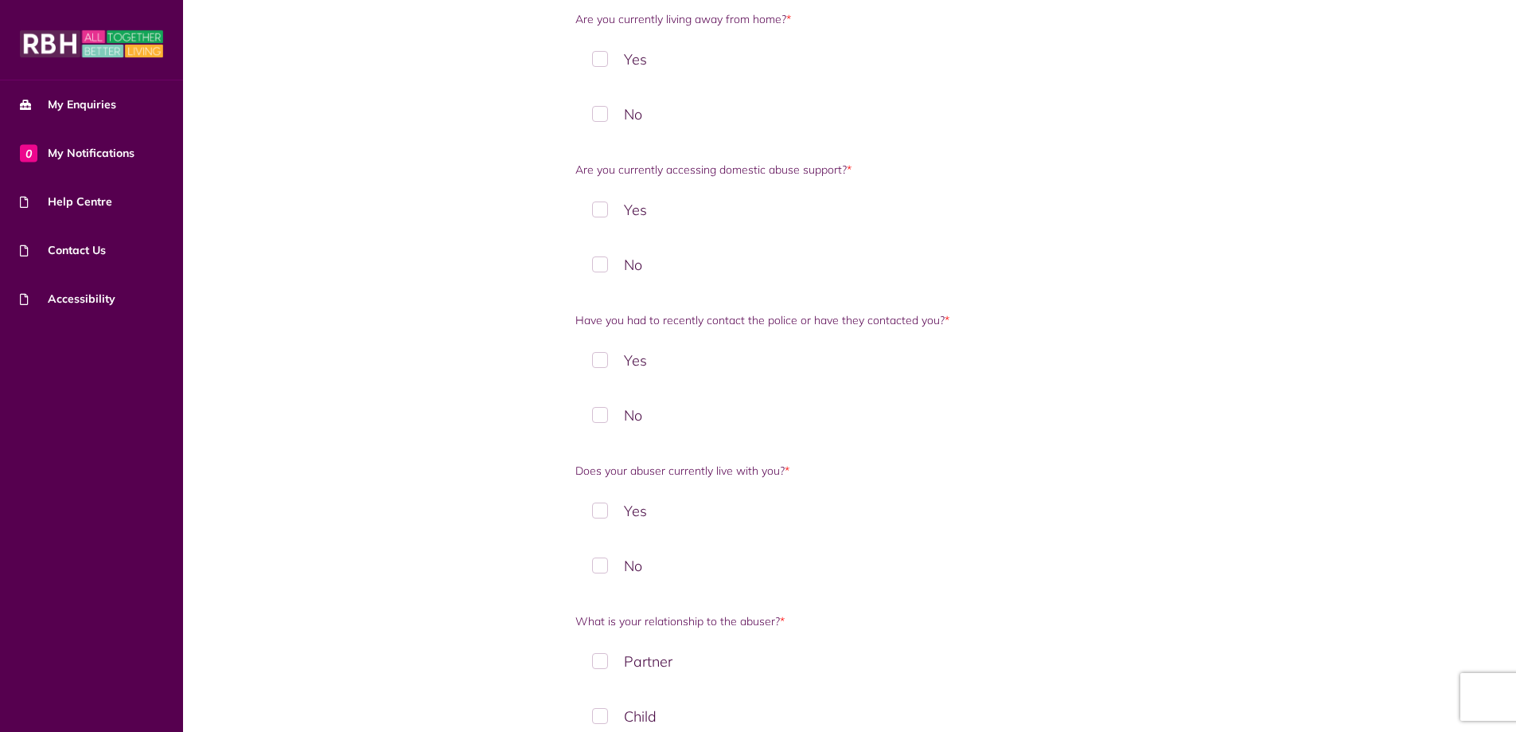
click at [599, 213] on label "Yes" at bounding box center [850, 209] width 548 height 47
click at [606, 418] on label "No" at bounding box center [850, 415] width 548 height 47
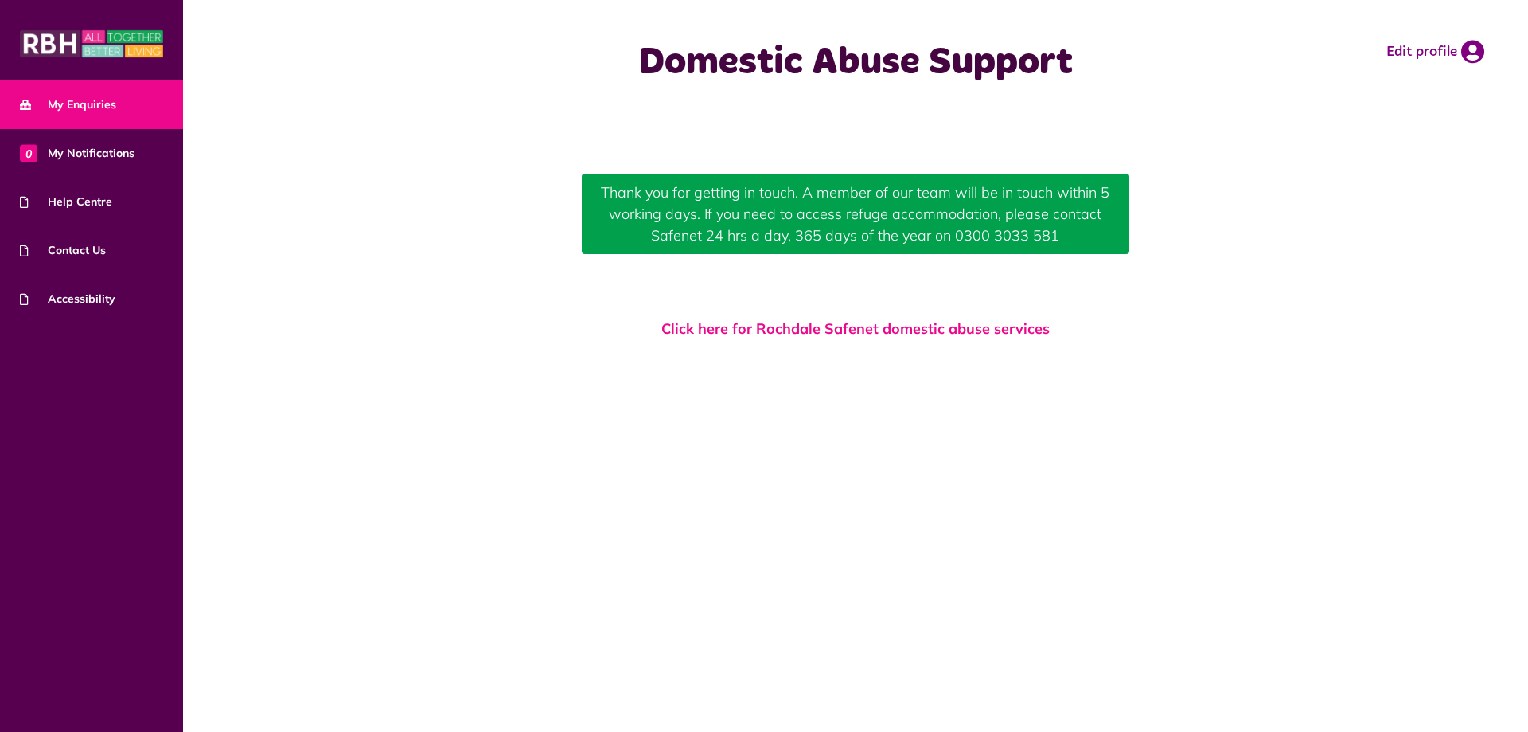
click at [107, 97] on span "My Enquiries" at bounding box center [68, 104] width 96 height 17
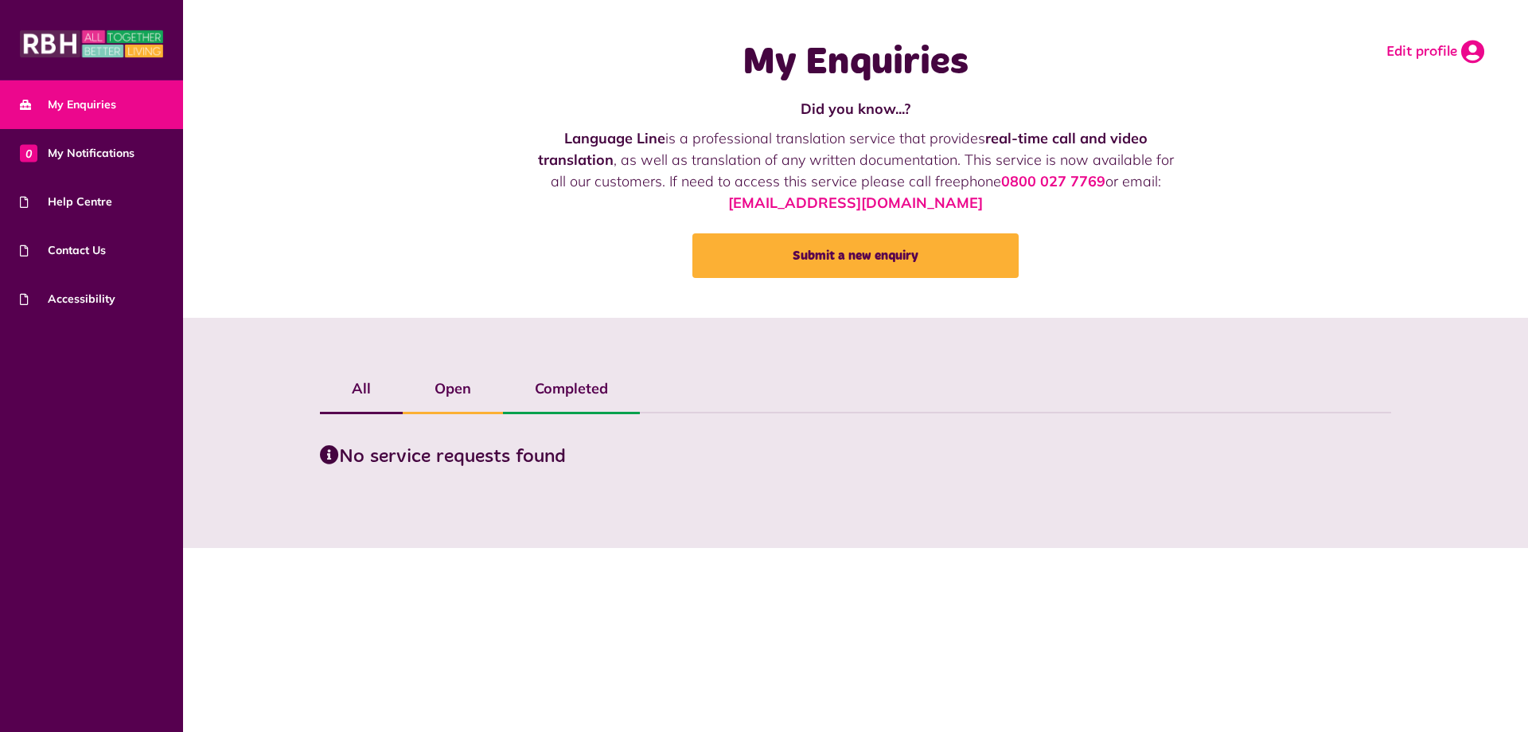
click at [1471, 42] on icon at bounding box center [1473, 52] width 23 height 24
